Goal: Task Accomplishment & Management: Use online tool/utility

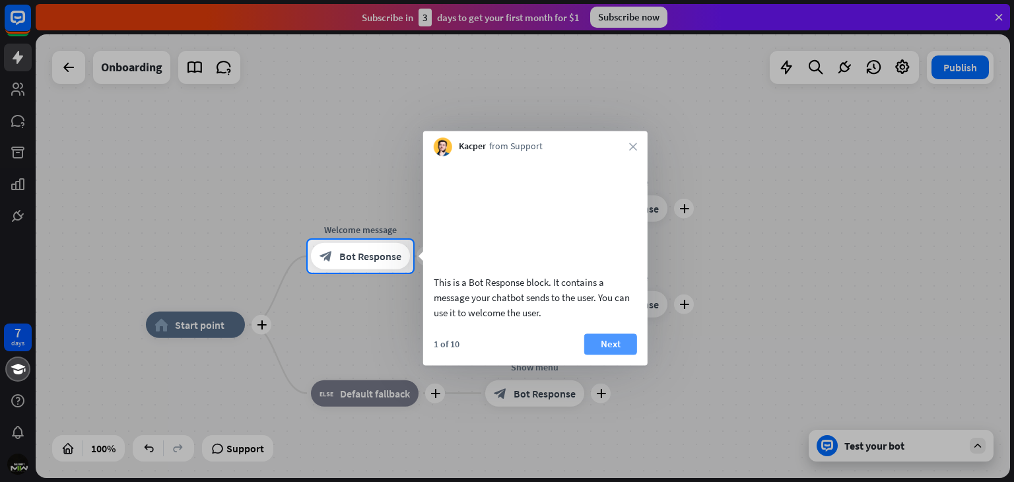
click at [614, 354] on button "Next" at bounding box center [610, 343] width 53 height 21
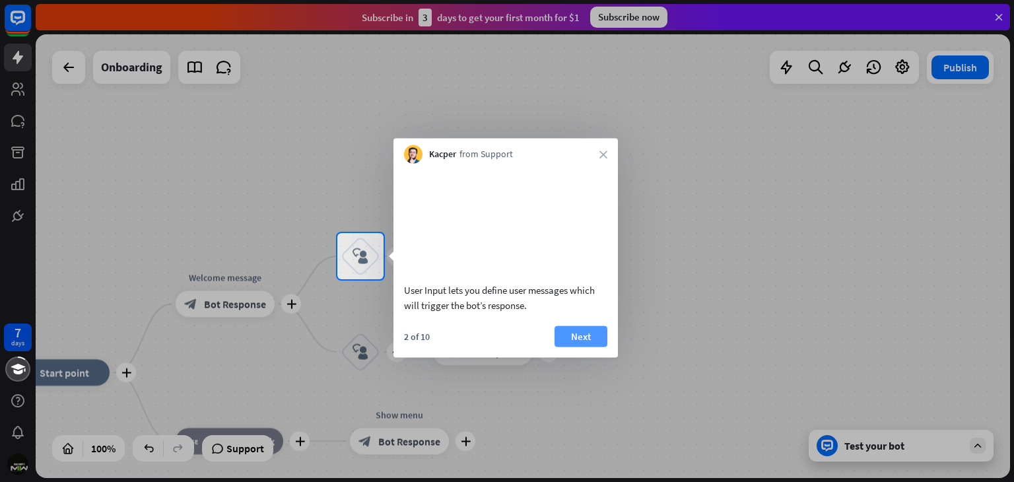
click at [585, 347] on button "Next" at bounding box center [580, 335] width 53 height 21
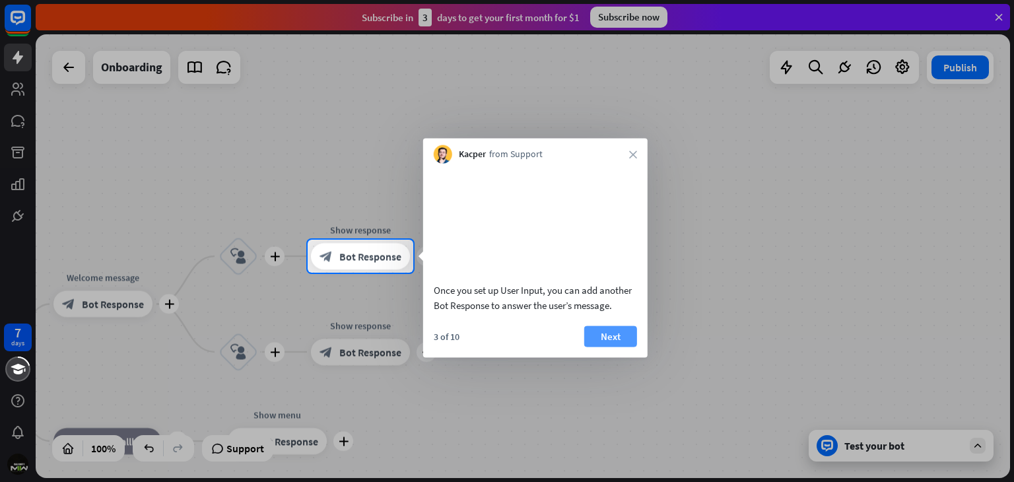
click at [616, 344] on button "Next" at bounding box center [610, 335] width 53 height 21
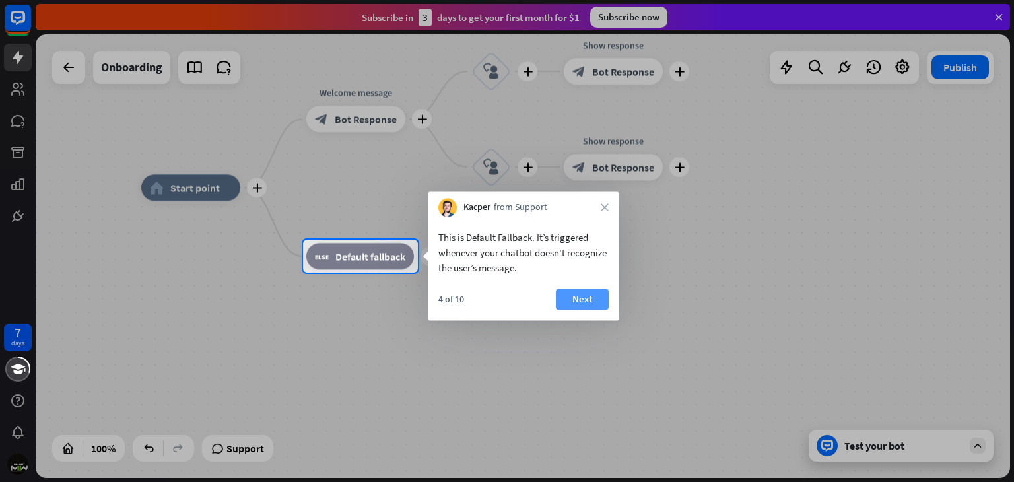
click at [580, 305] on button "Next" at bounding box center [582, 298] width 53 height 21
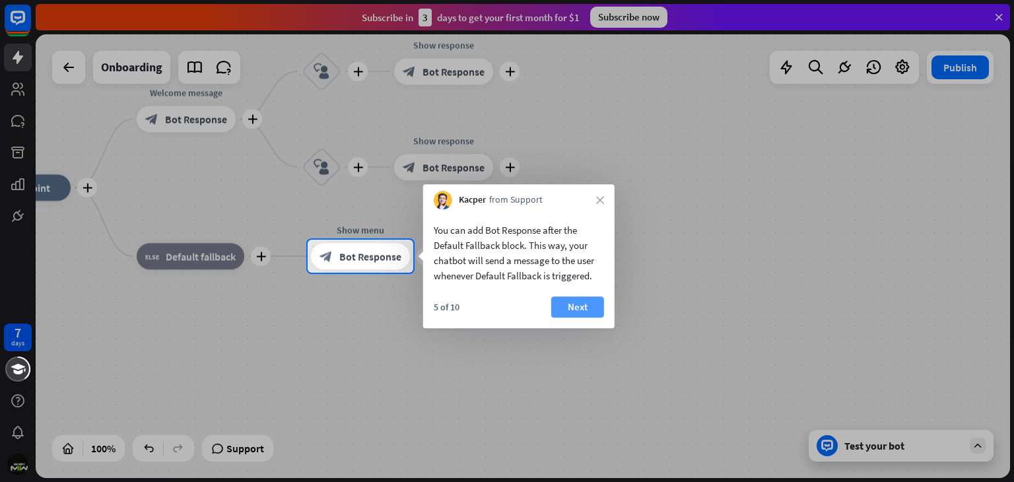
click at [581, 303] on button "Next" at bounding box center [577, 306] width 53 height 21
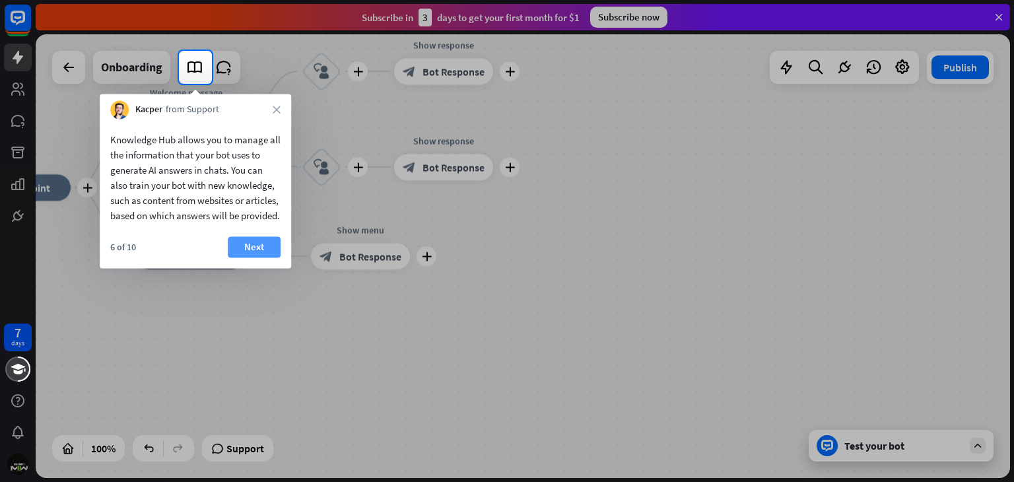
click at [275, 257] on button "Next" at bounding box center [254, 246] width 53 height 21
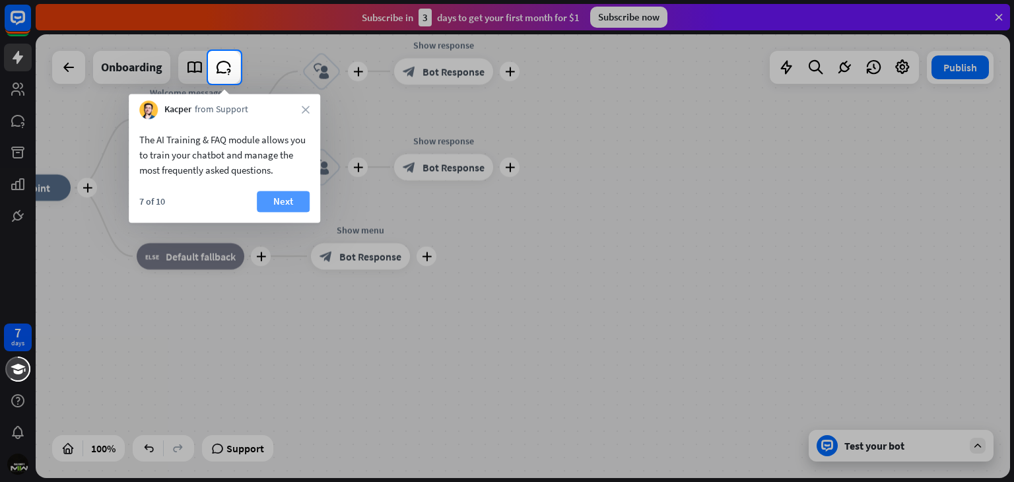
drag, startPoint x: 278, startPoint y: 187, endPoint x: 277, endPoint y: 196, distance: 8.7
click at [278, 189] on div "The AI Training & FAQ module allows you to train your chatbot and manage the mo…" at bounding box center [224, 171] width 191 height 104
click at [277, 207] on button "Next" at bounding box center [283, 201] width 53 height 21
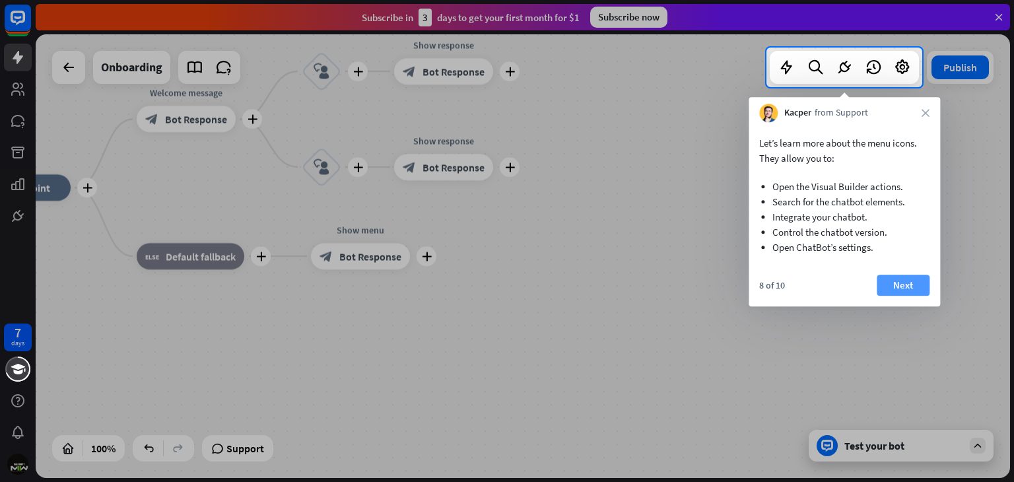
click at [902, 286] on button "Next" at bounding box center [903, 285] width 53 height 21
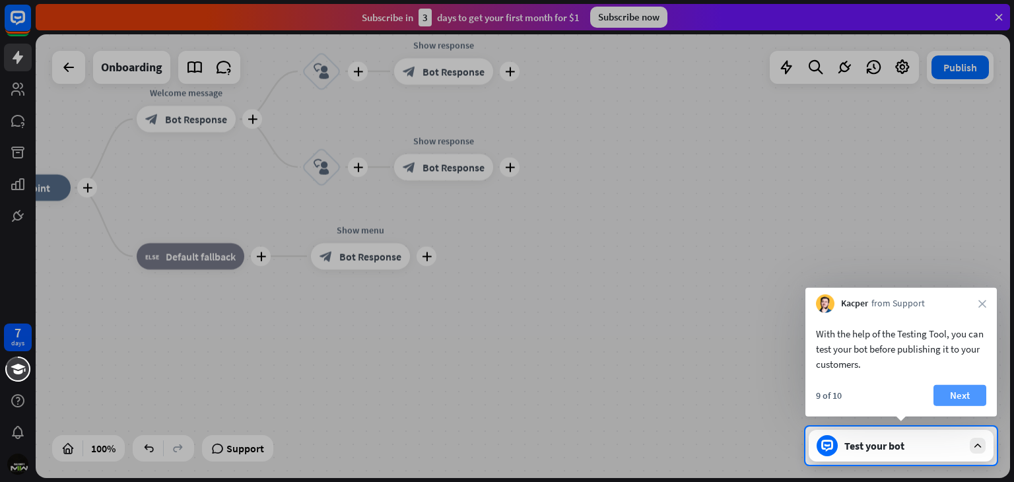
click at [974, 397] on button "Next" at bounding box center [959, 395] width 53 height 21
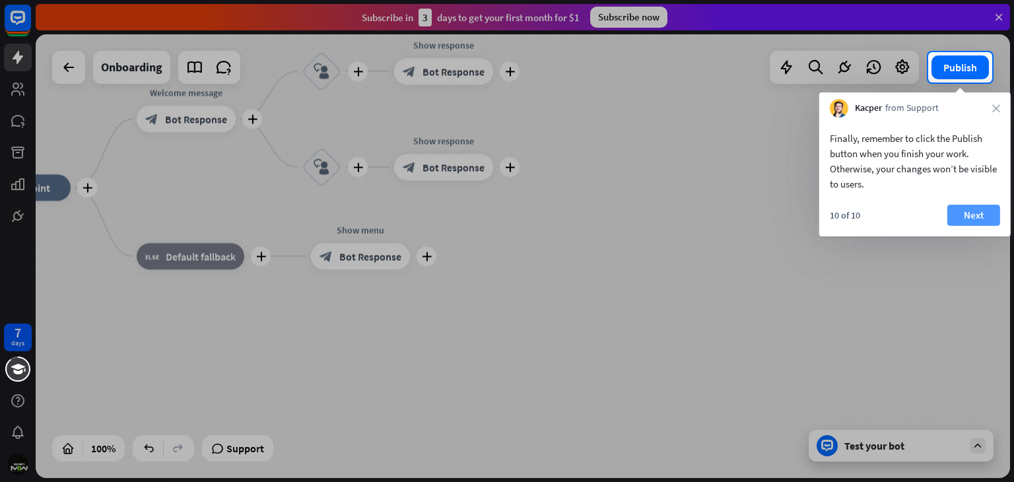
click at [958, 217] on button "Next" at bounding box center [973, 215] width 53 height 21
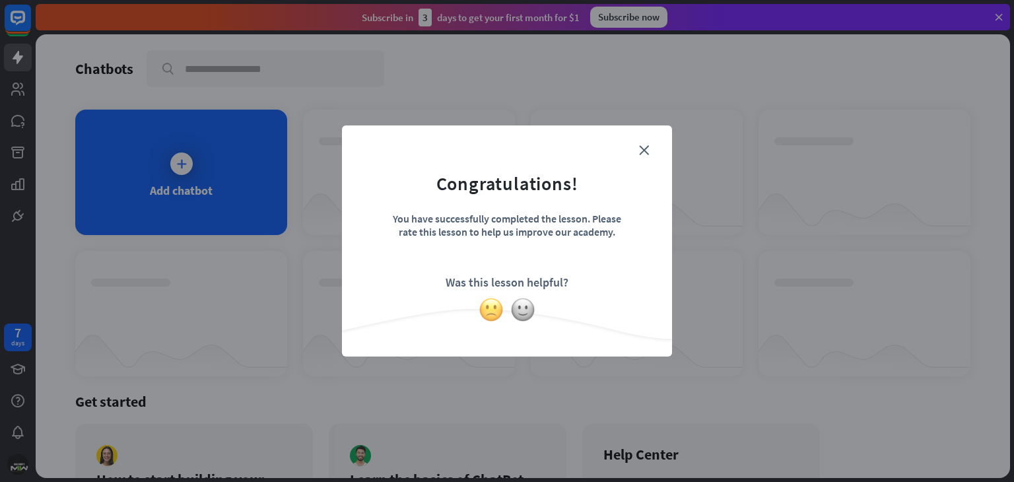
click at [492, 307] on img at bounding box center [491, 309] width 25 height 25
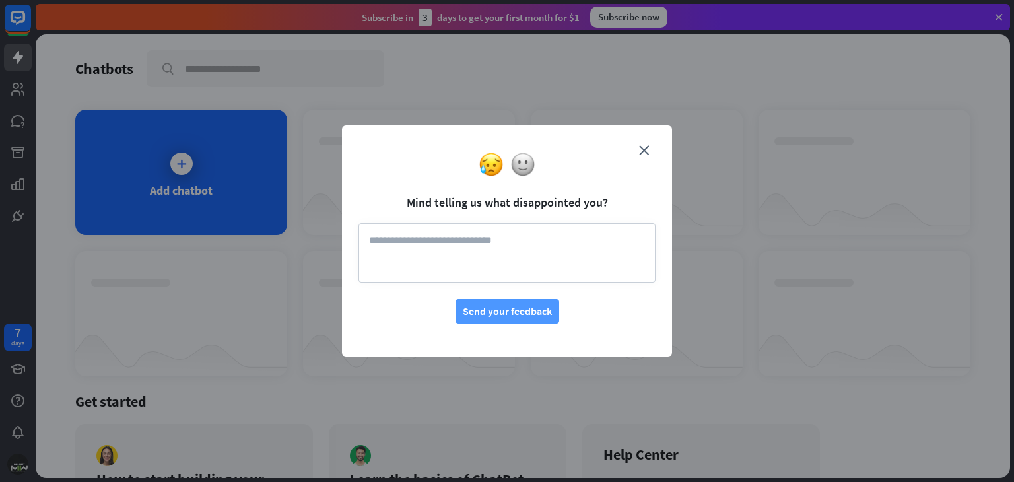
click at [502, 308] on button "Send your feedback" at bounding box center [507, 311] width 104 height 24
click at [411, 245] on textarea at bounding box center [506, 252] width 297 height 59
type textarea "**********"
click at [523, 158] on img at bounding box center [522, 164] width 25 height 25
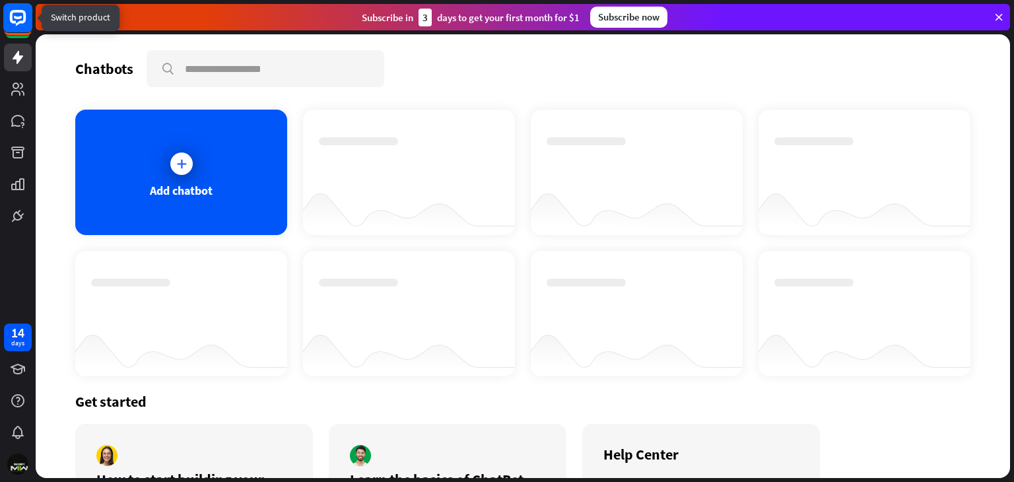
click at [9, 11] on rect at bounding box center [17, 17] width 29 height 29
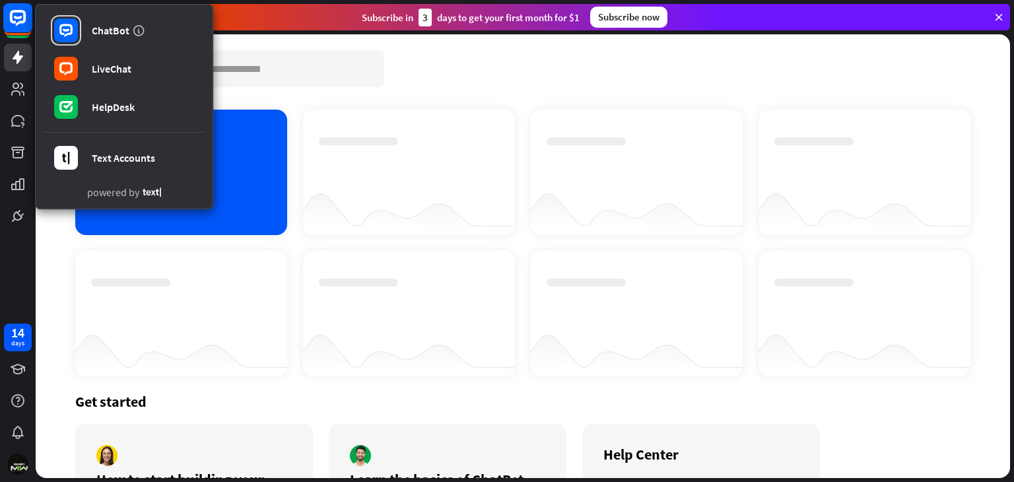
click at [7, 11] on rect at bounding box center [17, 17] width 29 height 29
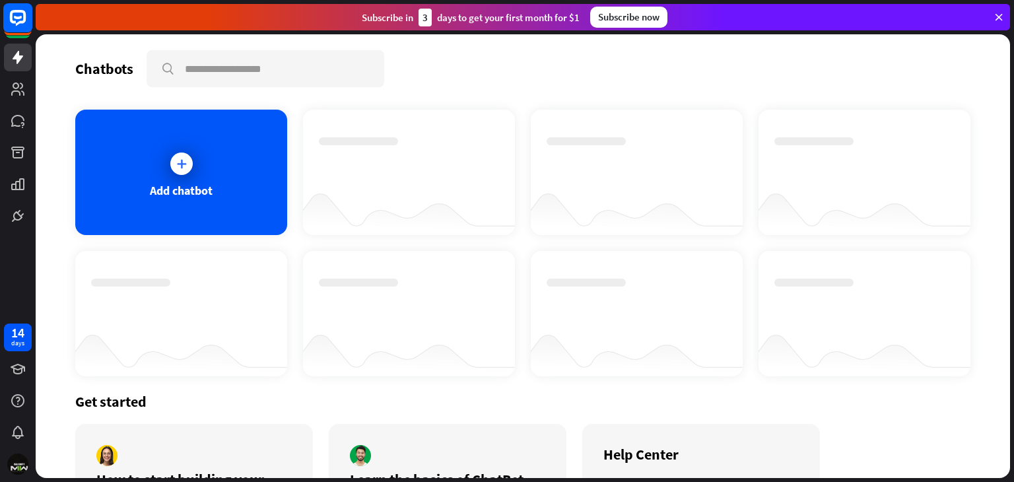
click at [6, 11] on rect at bounding box center [17, 17] width 29 height 29
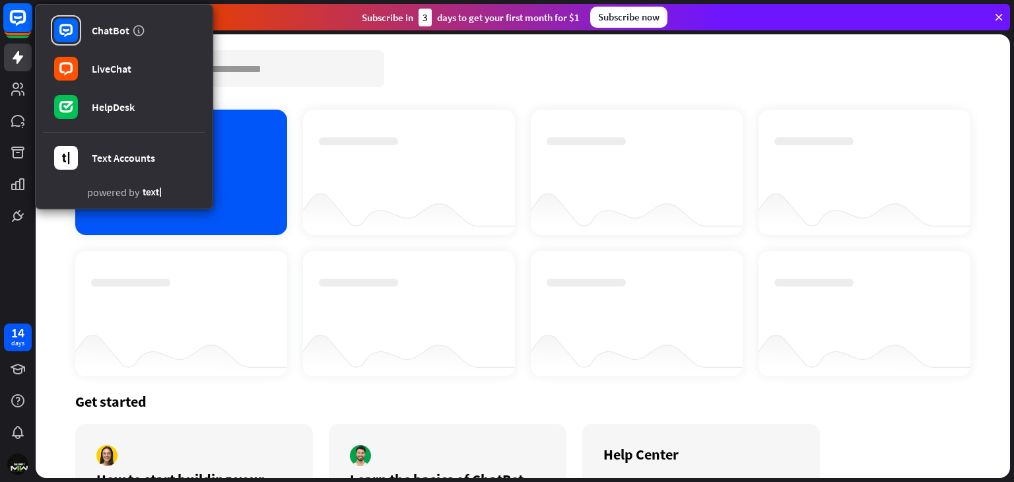
click at [4, 14] on rect at bounding box center [17, 17] width 29 height 29
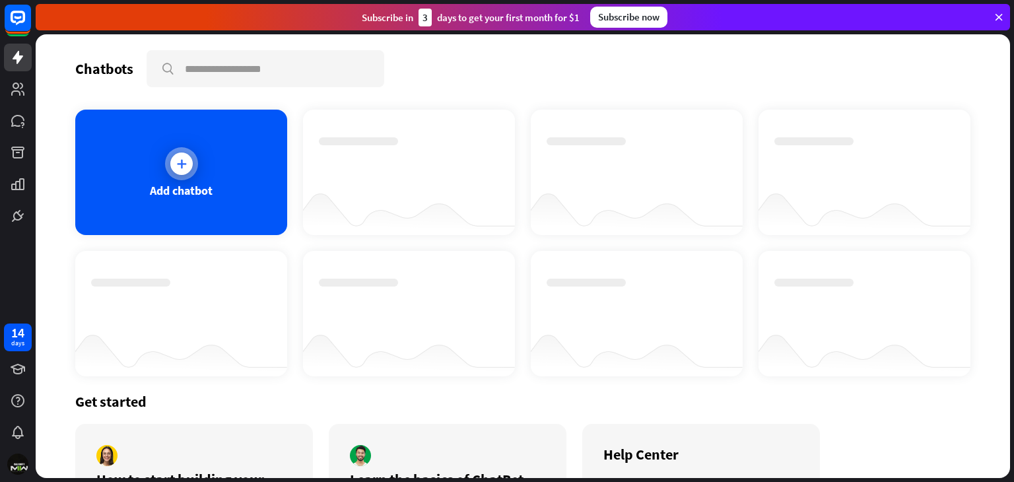
click at [217, 209] on div "Add chatbot" at bounding box center [181, 172] width 212 height 125
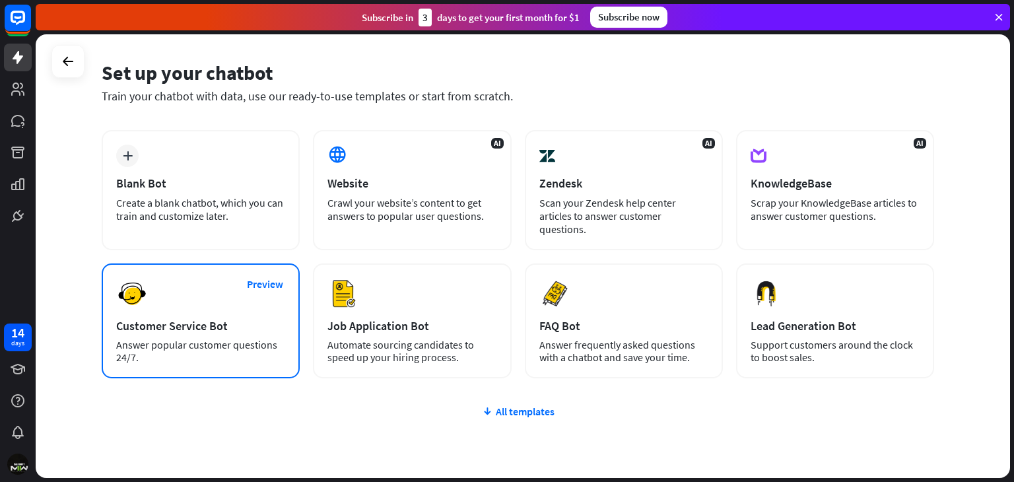
scroll to position [66, 0]
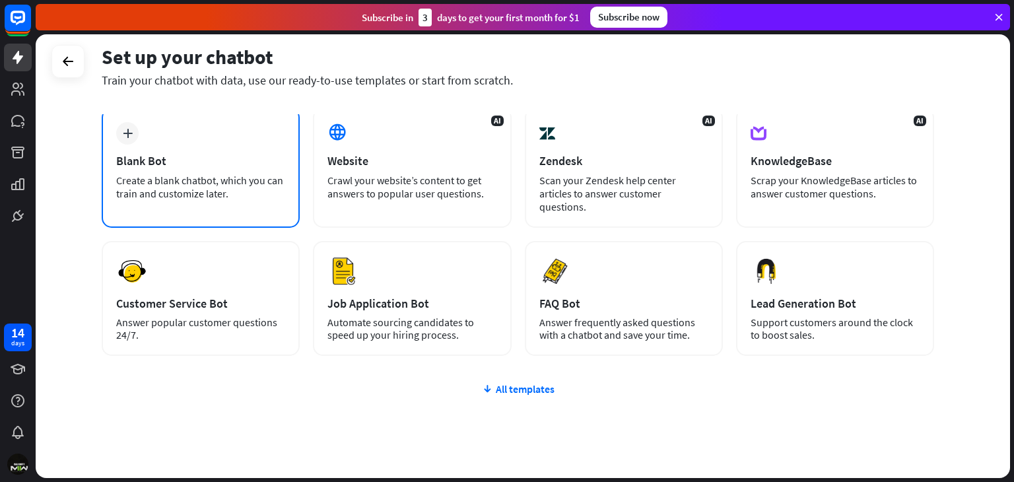
click at [203, 154] on div "Blank Bot" at bounding box center [200, 160] width 169 height 15
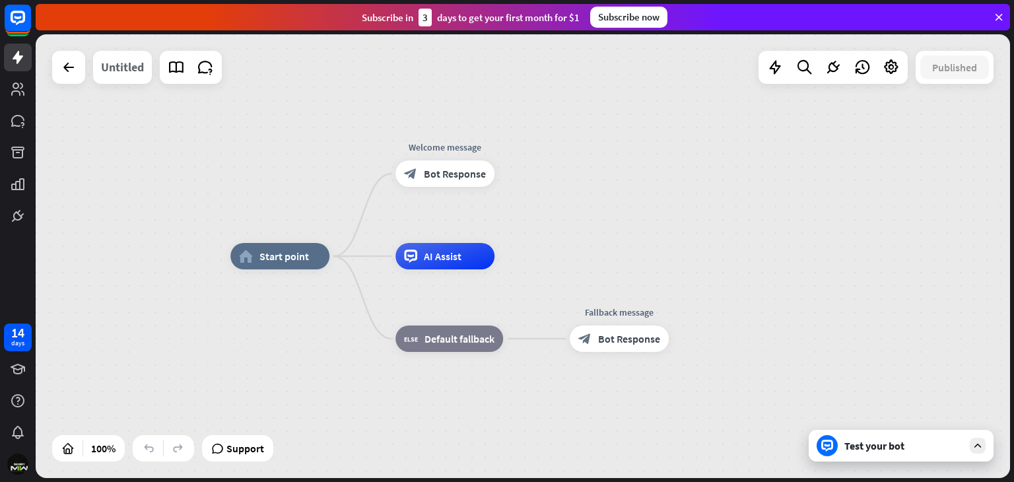
click at [138, 80] on div "Untitled" at bounding box center [122, 67] width 43 height 33
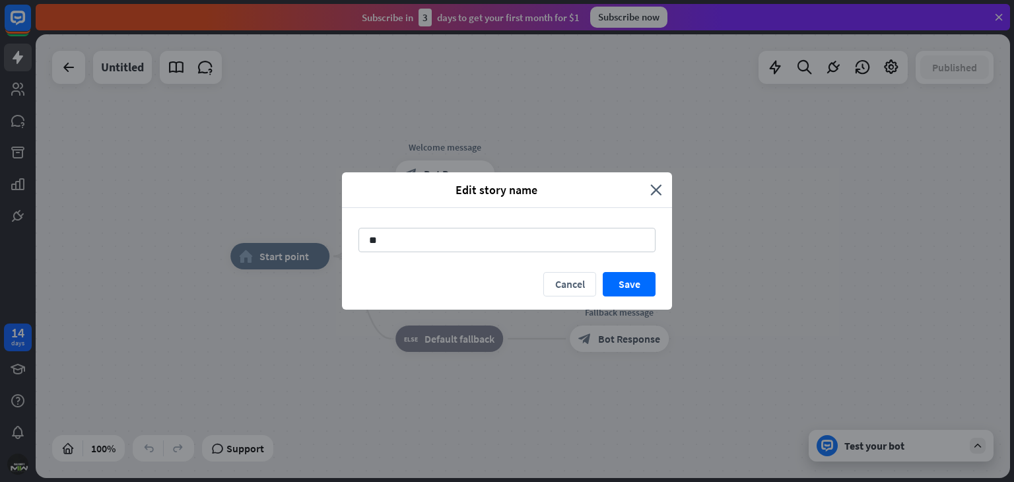
type input "*"
type input "**********"
click at [607, 273] on button "Save" at bounding box center [629, 284] width 53 height 24
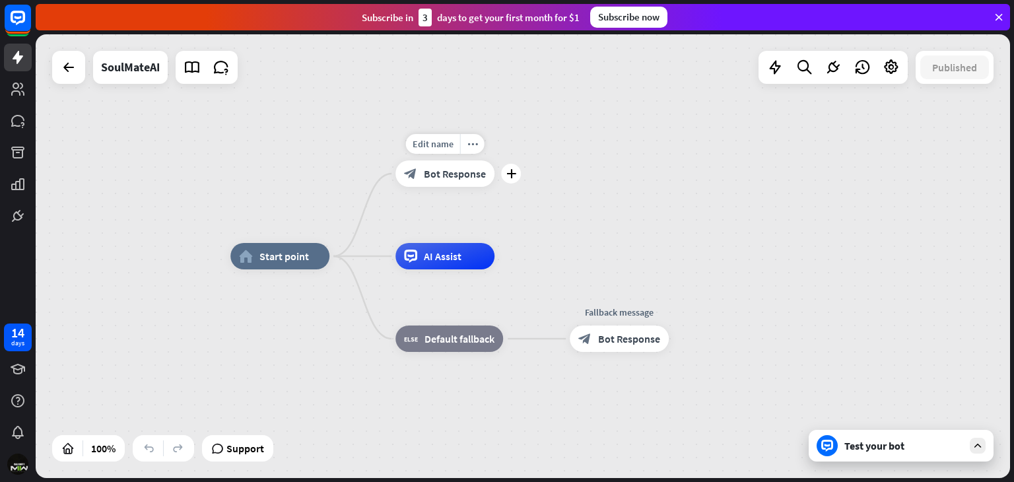
click at [441, 181] on div "block_bot_response Bot Response" at bounding box center [444, 173] width 99 height 26
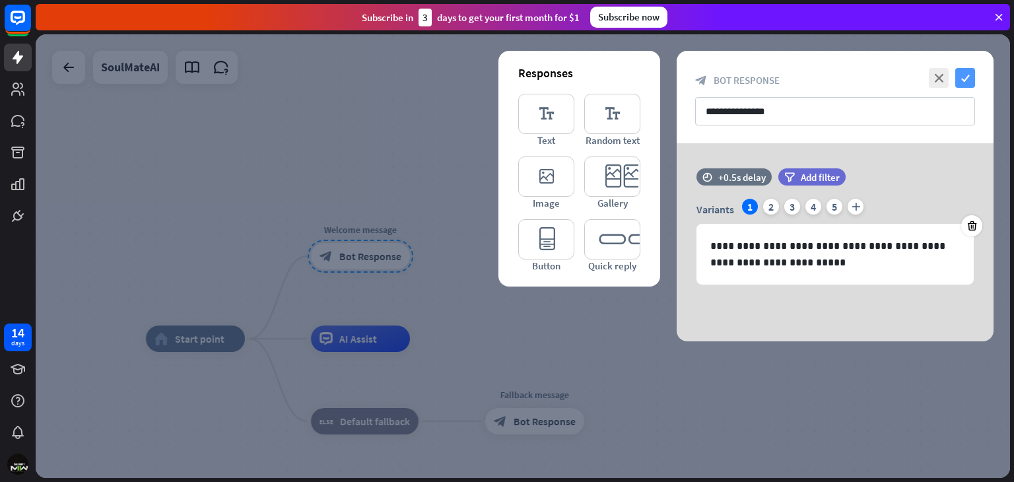
click at [958, 72] on icon "check" at bounding box center [965, 78] width 20 height 20
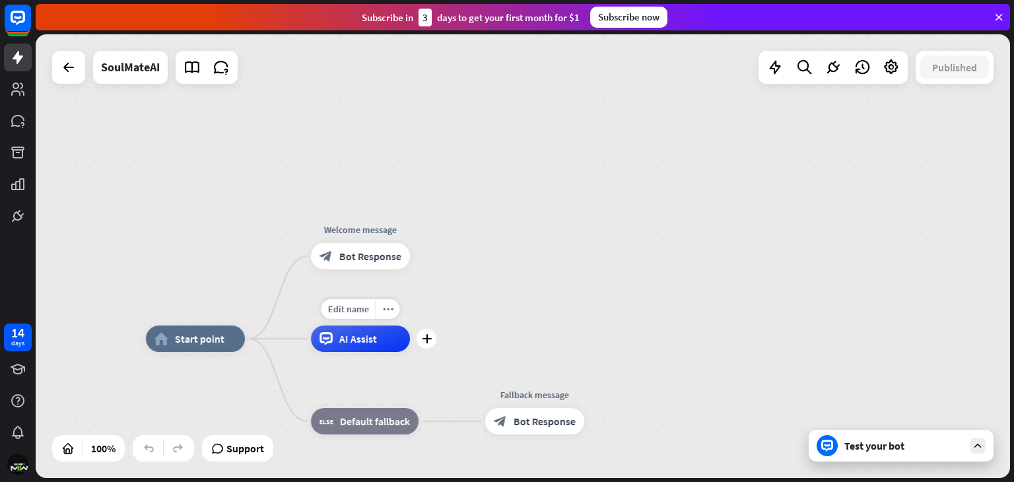
click at [374, 344] on span "AI Assist" at bounding box center [358, 338] width 38 height 13
click at [391, 309] on icon "more_horiz" at bounding box center [388, 309] width 11 height 10
click at [391, 421] on span "Default fallback" at bounding box center [375, 421] width 70 height 13
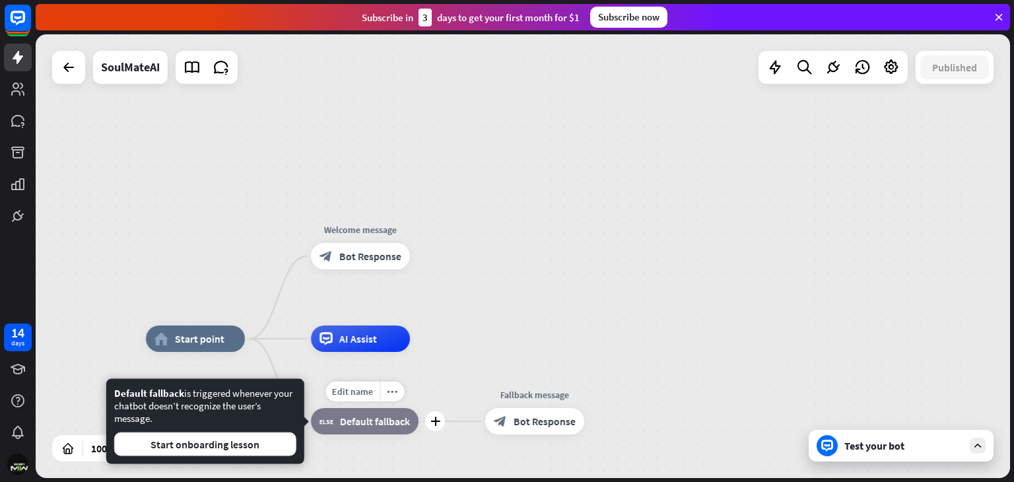
click at [390, 423] on span "Default fallback" at bounding box center [375, 421] width 70 height 13
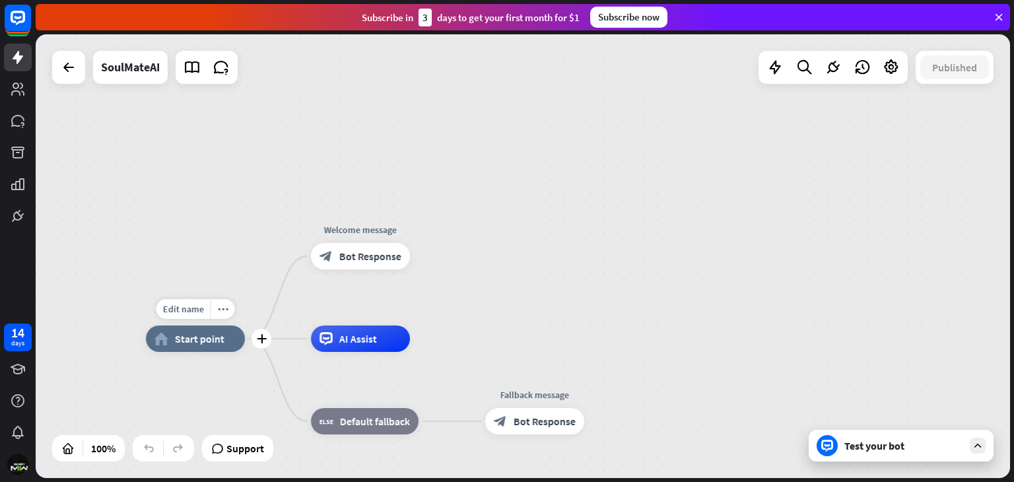
click at [202, 337] on span "Start point" at bounding box center [200, 338] width 50 height 13
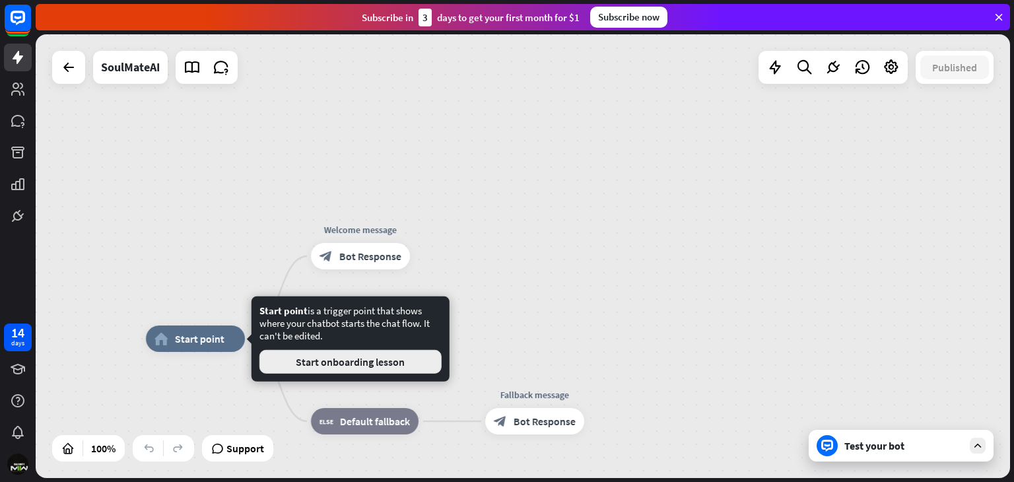
click at [323, 358] on button "Start onboarding lesson" at bounding box center [350, 362] width 182 height 24
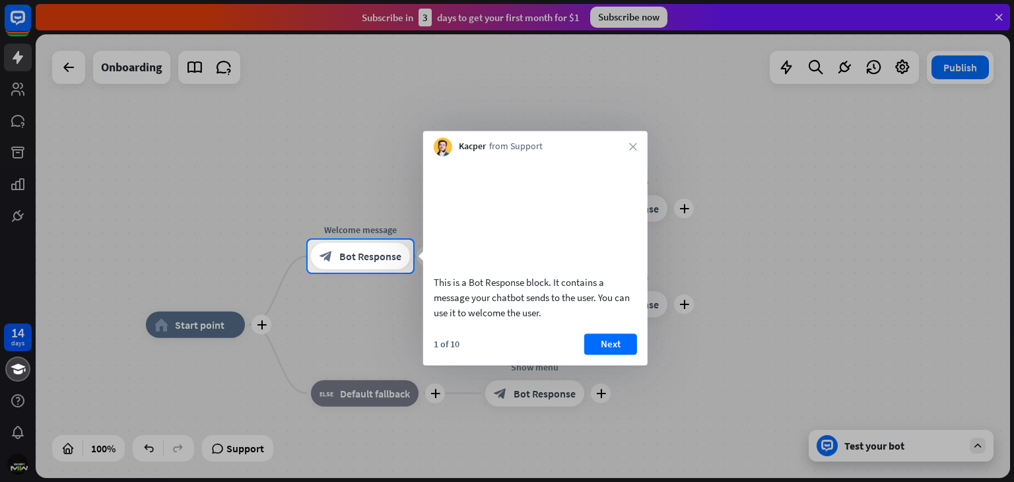
click at [630, 142] on div "Kacper from Support close" at bounding box center [535, 143] width 224 height 25
click at [626, 147] on div "Kacper from Support close" at bounding box center [535, 143] width 224 height 25
click at [633, 148] on icon "close" at bounding box center [633, 147] width 8 height 8
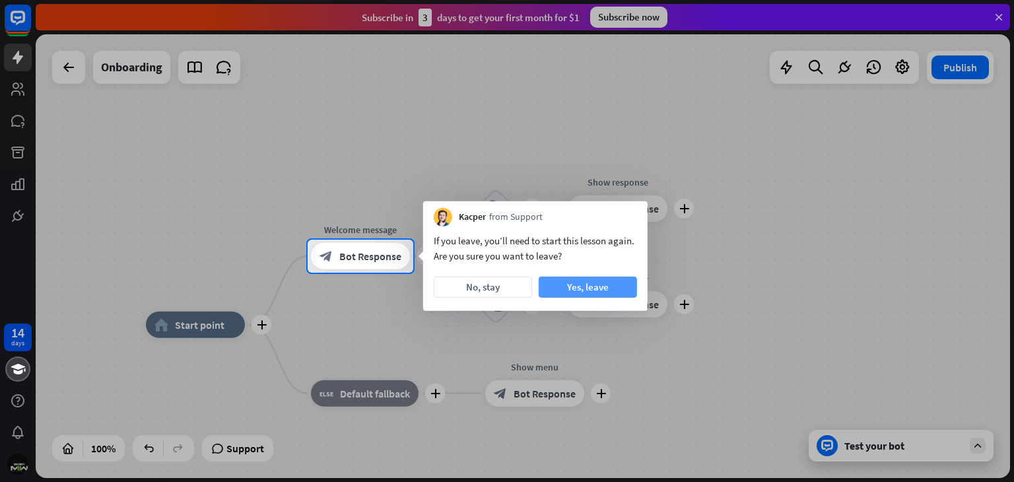
click at [576, 287] on button "Yes, leave" at bounding box center [588, 287] width 98 height 21
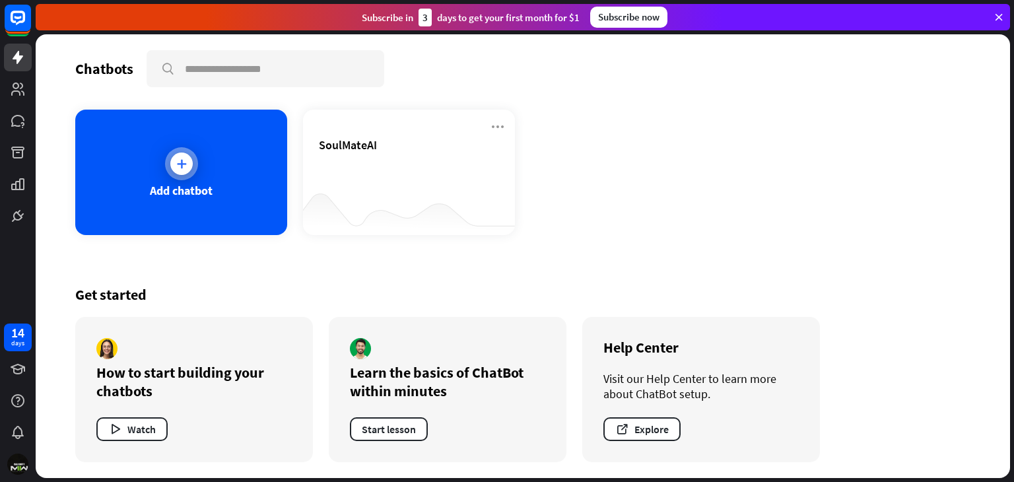
click at [237, 162] on div "Add chatbot" at bounding box center [181, 172] width 212 height 125
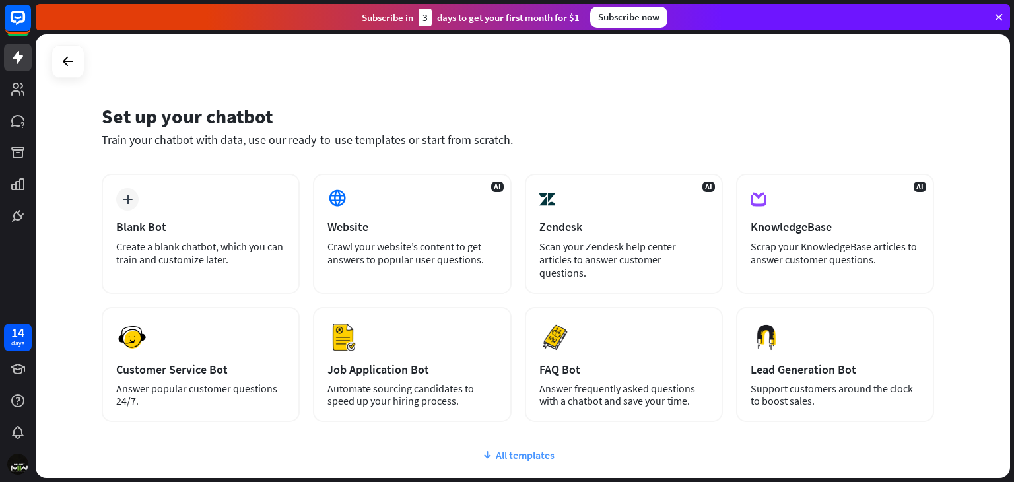
click at [507, 448] on div "All templates" at bounding box center [518, 454] width 832 height 13
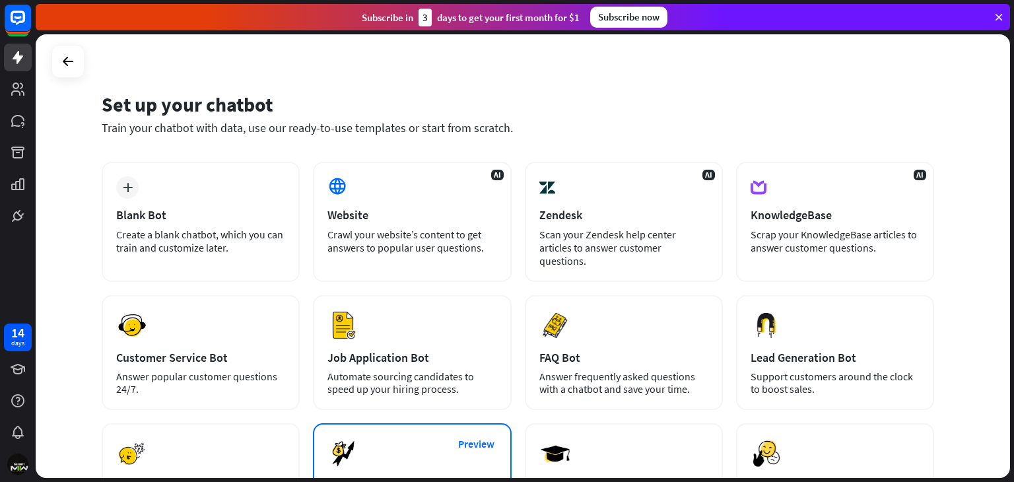
scroll to position [9, 0]
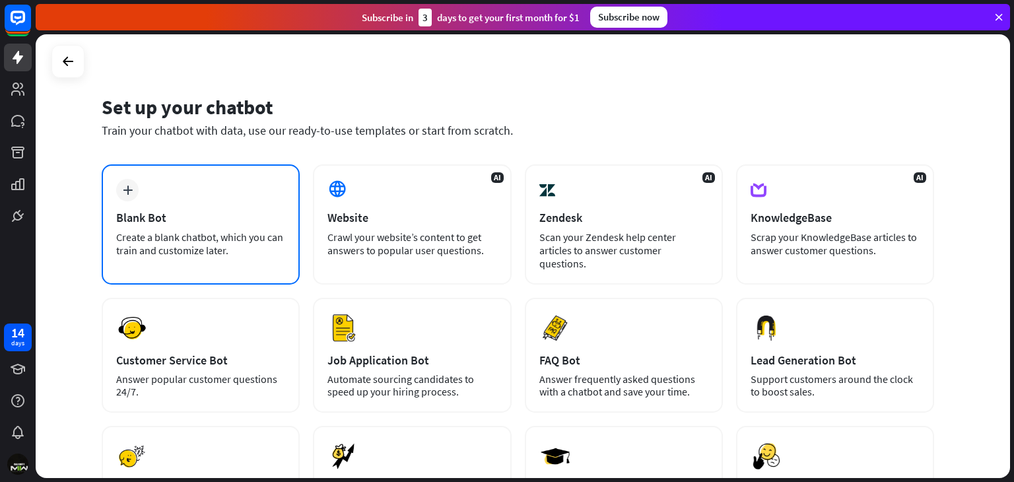
click at [198, 217] on div "Blank Bot" at bounding box center [200, 217] width 169 height 15
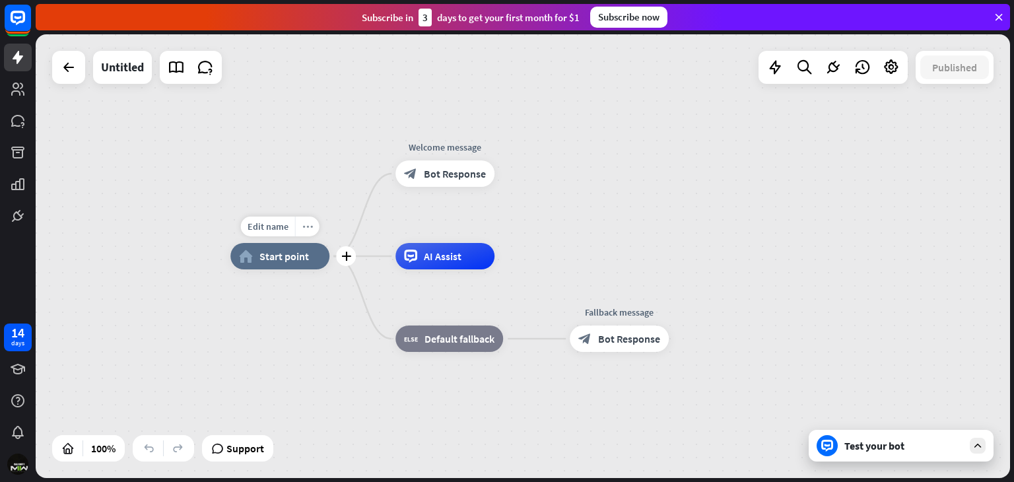
click at [306, 236] on div "more_horiz" at bounding box center [307, 227] width 24 height 20
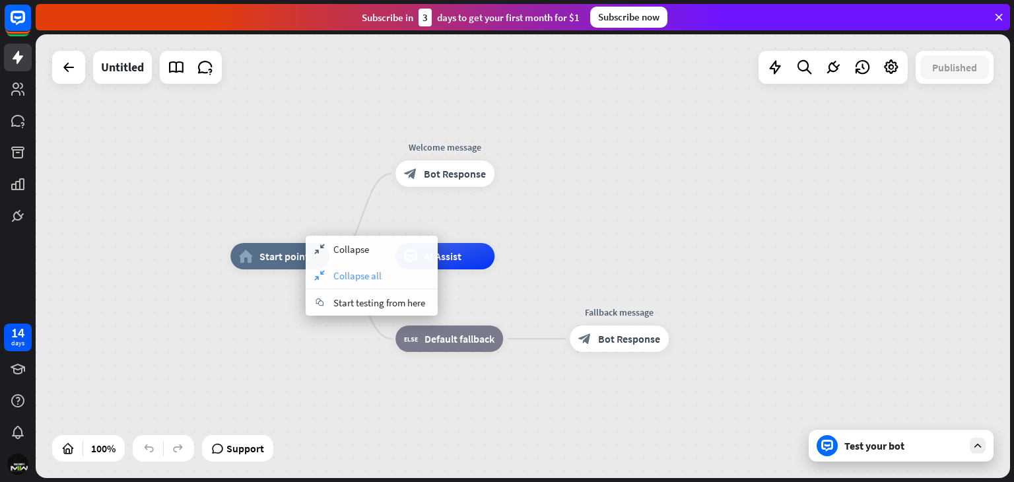
click at [356, 267] on div "collapse Collapse all" at bounding box center [372, 275] width 132 height 26
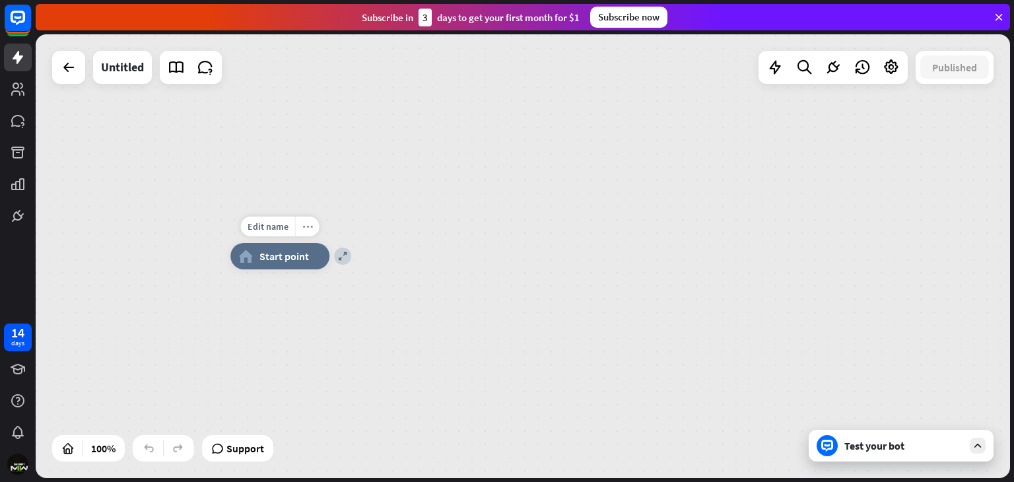
click at [308, 232] on div "more_horiz" at bounding box center [307, 227] width 24 height 20
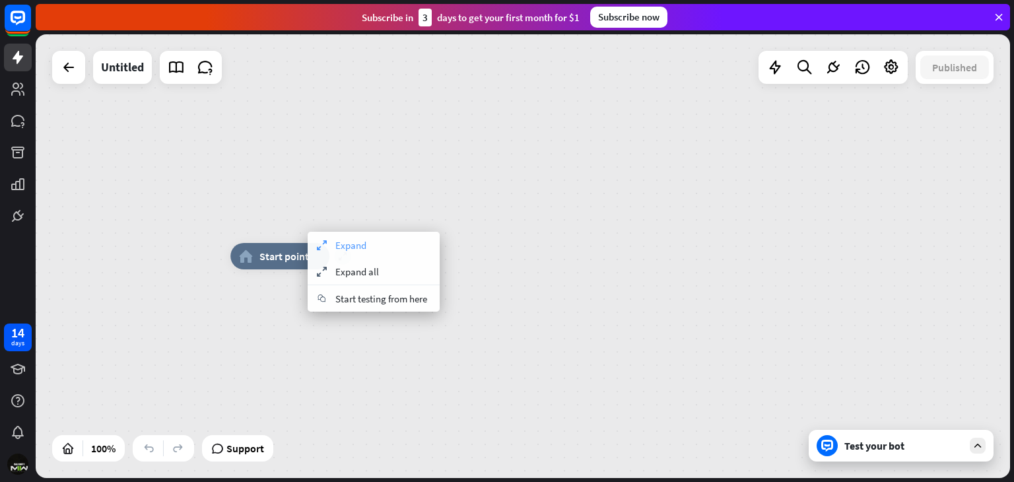
click at [329, 245] on div "expand Expand" at bounding box center [374, 245] width 132 height 26
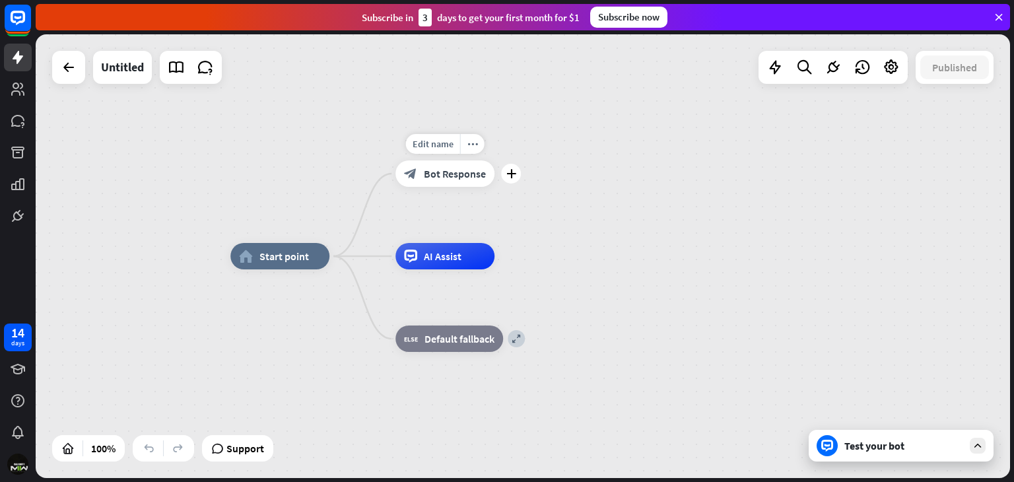
click at [443, 187] on div "Edit name more_horiz plus block_bot_response Bot Response" at bounding box center [444, 173] width 99 height 26
click at [512, 176] on icon "plus" at bounding box center [511, 173] width 10 height 9
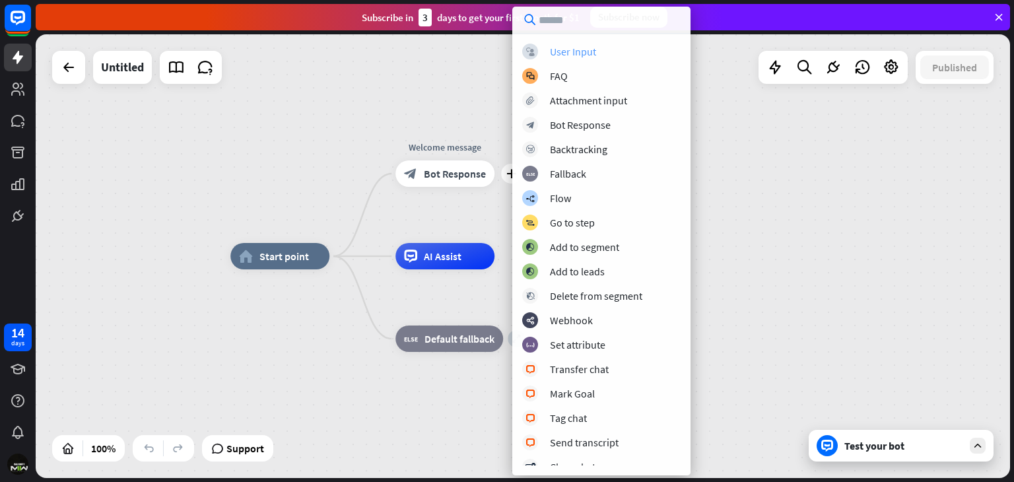
click at [552, 53] on div "User Input" at bounding box center [573, 51] width 46 height 13
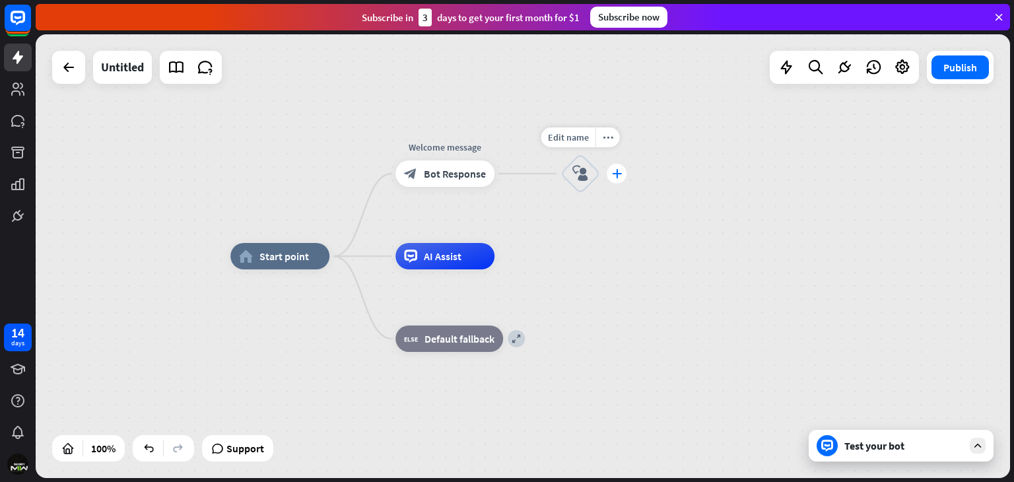
click at [610, 178] on div "plus" at bounding box center [617, 174] width 20 height 20
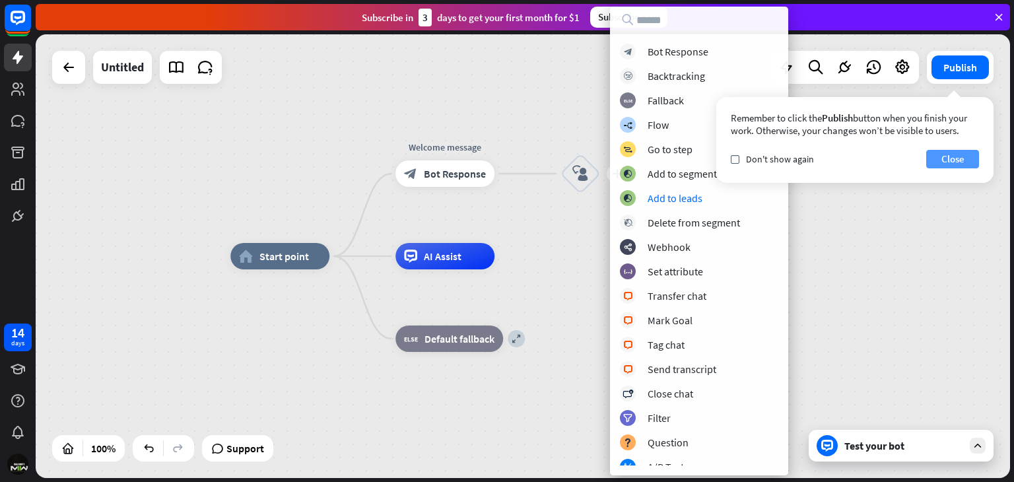
click at [951, 167] on button "Close" at bounding box center [952, 159] width 53 height 18
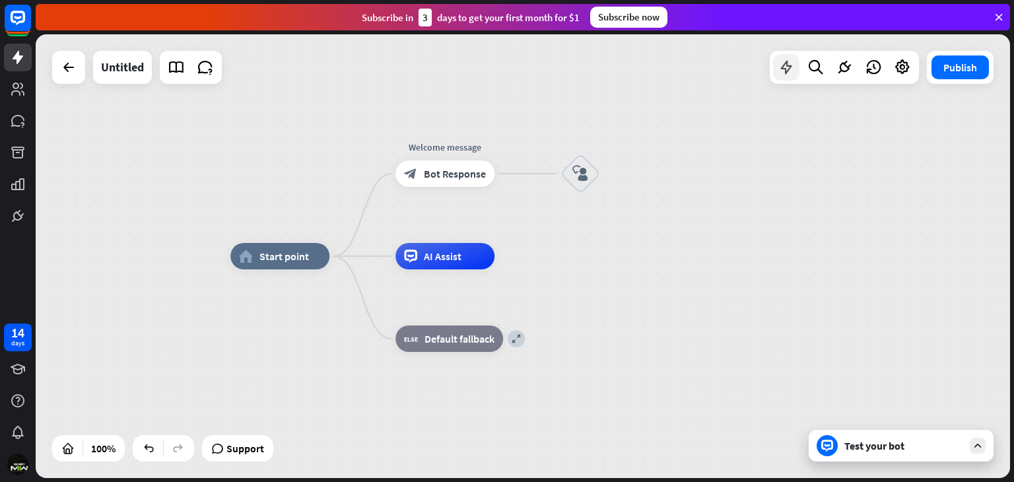
click at [789, 69] on icon at bounding box center [786, 67] width 17 height 17
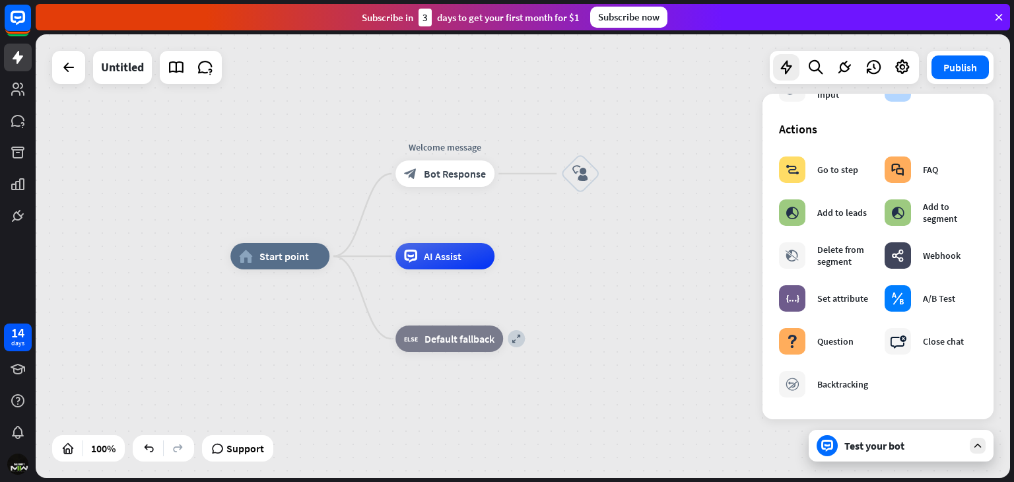
scroll to position [156, 0]
click at [436, 256] on span "AI Assist" at bounding box center [443, 256] width 38 height 13
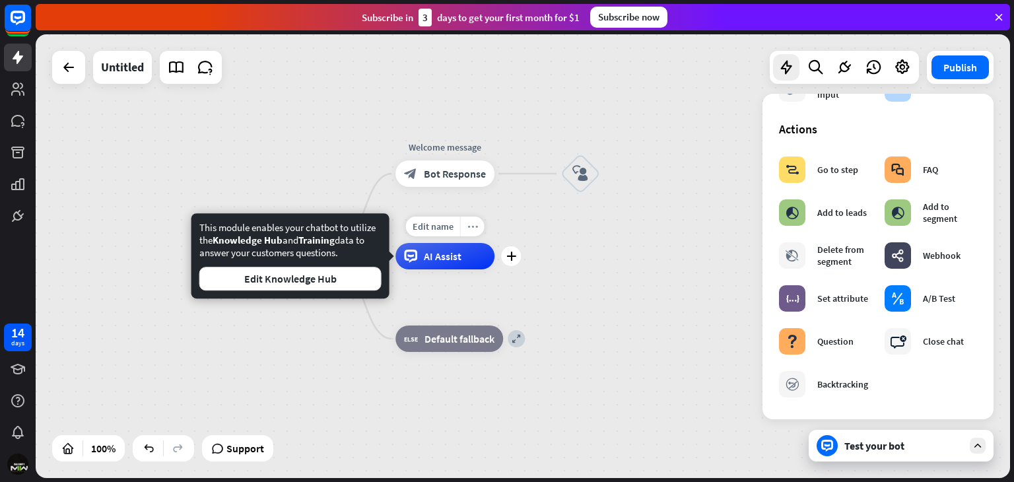
click at [468, 232] on div "more_horiz" at bounding box center [472, 227] width 24 height 20
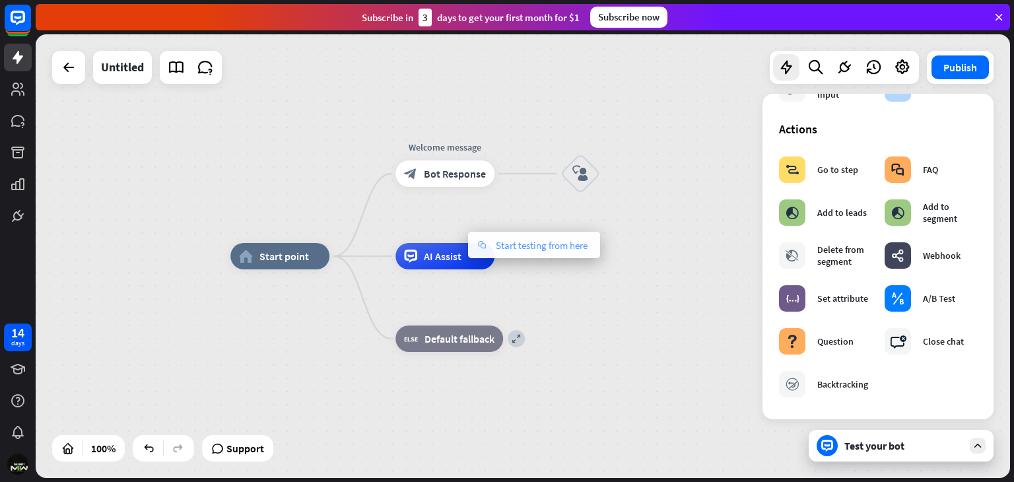
click at [510, 250] on span "Start testing from here" at bounding box center [542, 245] width 92 height 13
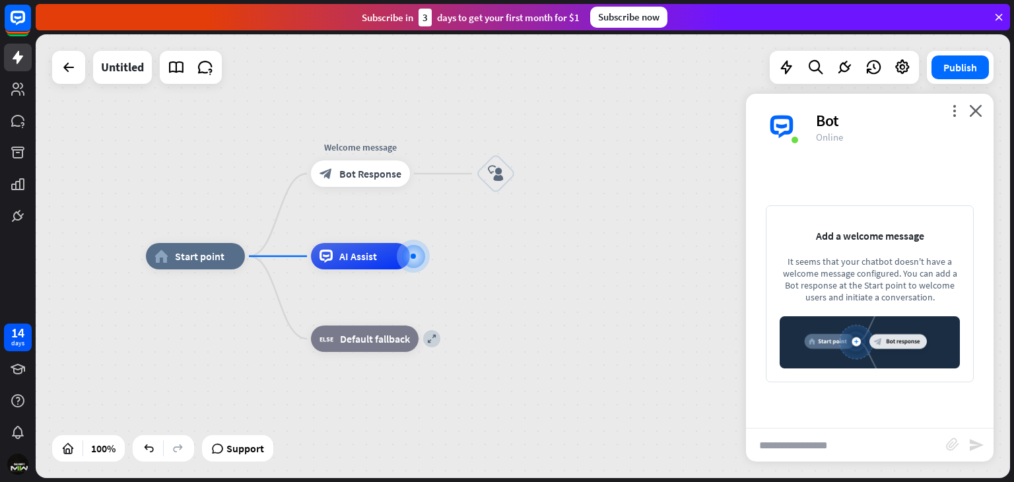
click at [826, 442] on input "text" at bounding box center [846, 444] width 200 height 33
type input "**********"
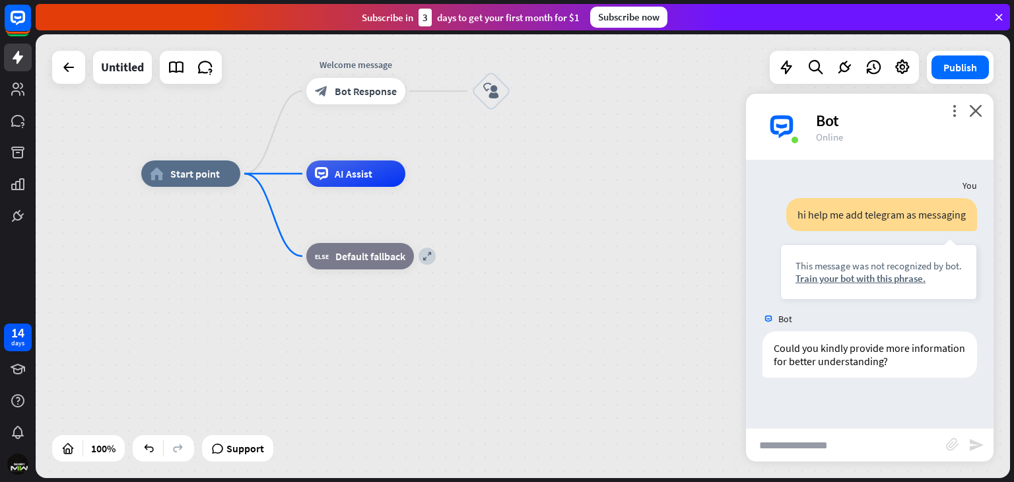
click at [852, 437] on input "text" at bounding box center [846, 444] width 200 height 33
type input "**********"
click at [980, 448] on icon "send" at bounding box center [976, 445] width 16 height 16
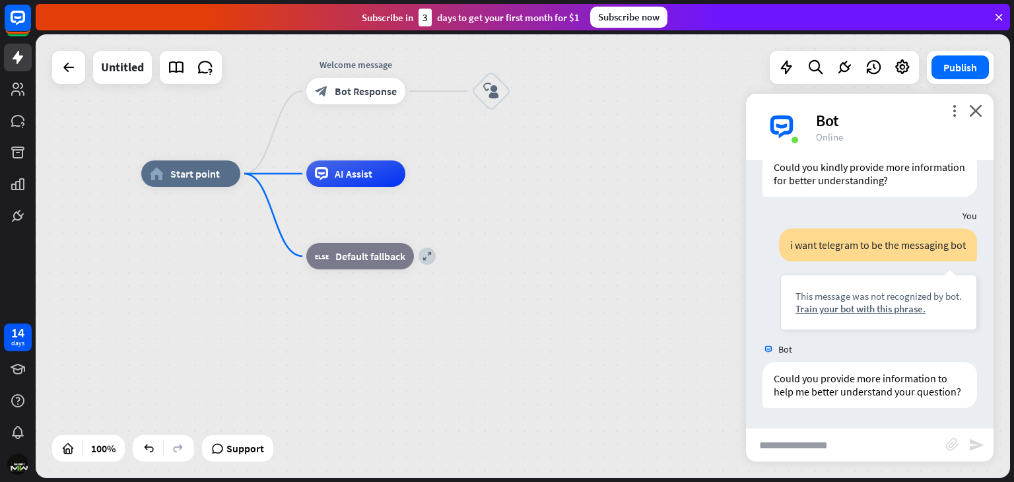
scroll to position [193, 0]
click at [966, 119] on div "Bot" at bounding box center [897, 120] width 162 height 20
click at [969, 116] on div "Bot" at bounding box center [897, 120] width 162 height 20
click at [969, 114] on icon "close" at bounding box center [975, 110] width 13 height 13
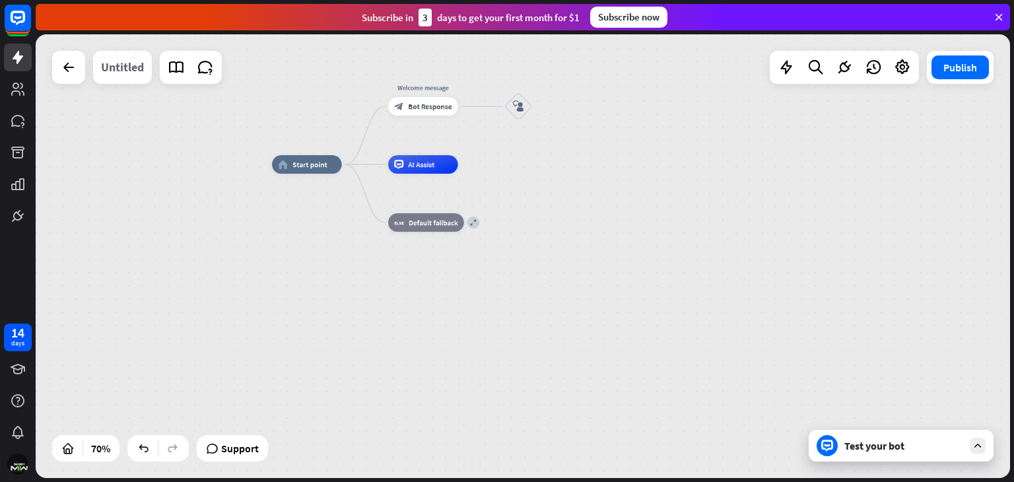
click at [105, 63] on div "Untitled" at bounding box center [122, 67] width 43 height 33
